Goal: Check status: Check status

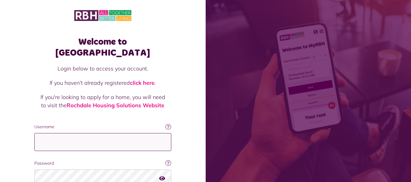
type input "**********"
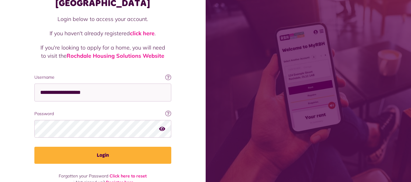
scroll to position [51, 0]
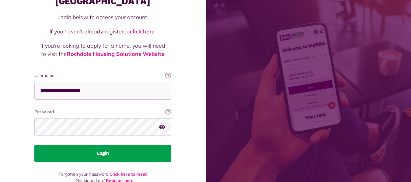
click at [102, 145] on button "Login" at bounding box center [102, 153] width 137 height 17
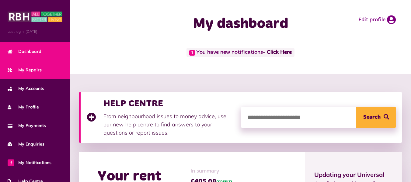
click at [35, 72] on span "My Repairs" at bounding box center [25, 70] width 34 height 6
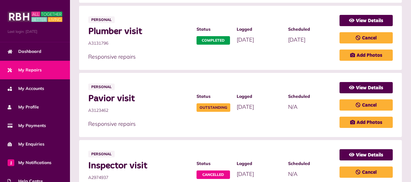
scroll to position [196, 0]
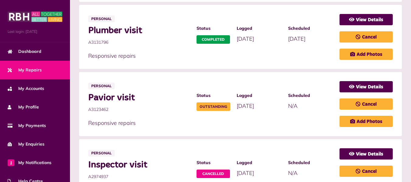
click at [290, 137] on ul "Personal Fencing visit A3139337 Status Outstanding Logged [DATE]" at bounding box center [240, 138] width 322 height 400
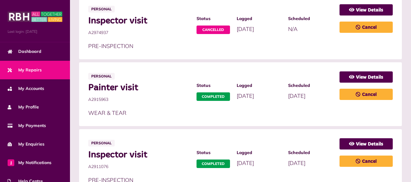
scroll to position [349, 0]
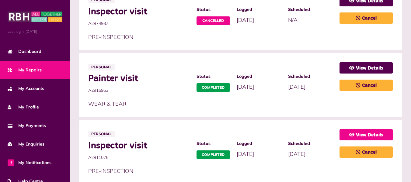
drag, startPoint x: 386, startPoint y: 123, endPoint x: 387, endPoint y: 130, distance: 7.7
click at [387, 130] on li "Personal Inspector visit A2911076 Status Completed Logged [DATE]" at bounding box center [240, 152] width 322 height 64
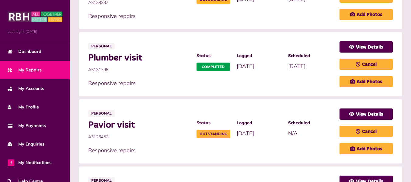
scroll to position [179, 0]
